Goal: Task Accomplishment & Management: Complete application form

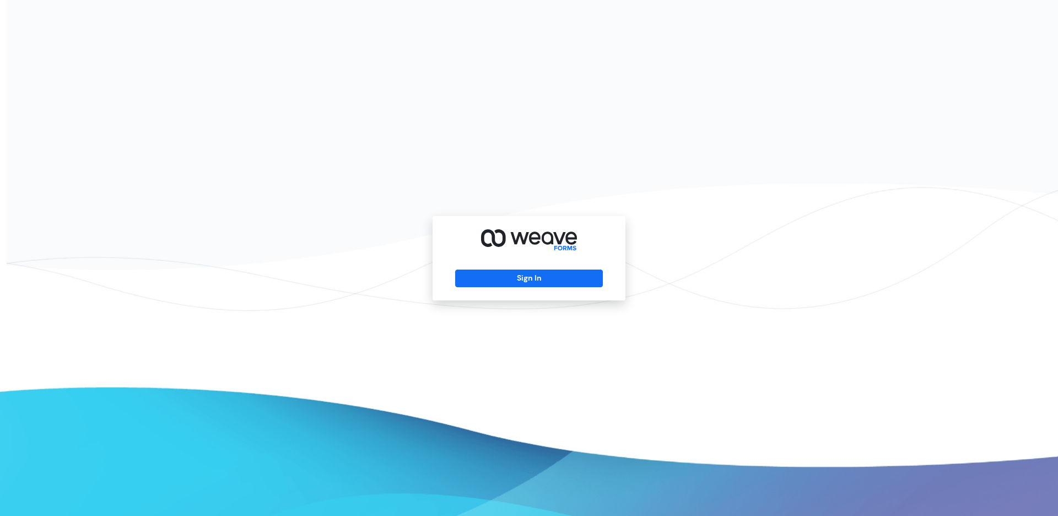
click at [493, 287] on div "Sign In" at bounding box center [529, 258] width 193 height 84
click at [493, 284] on button "Sign In" at bounding box center [528, 278] width 147 height 18
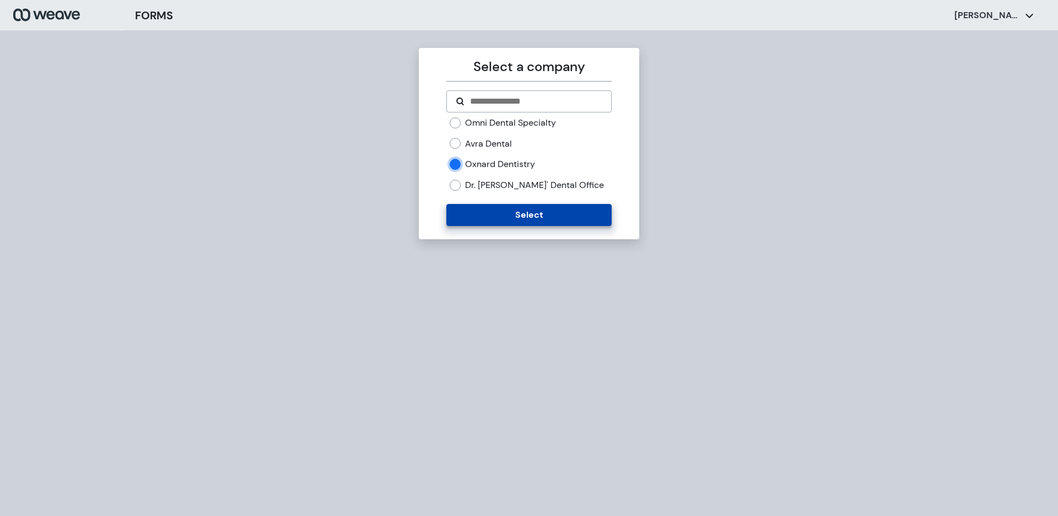
click at [461, 211] on button "Select" at bounding box center [528, 215] width 165 height 22
